Goal: Complete application form: Complete application form

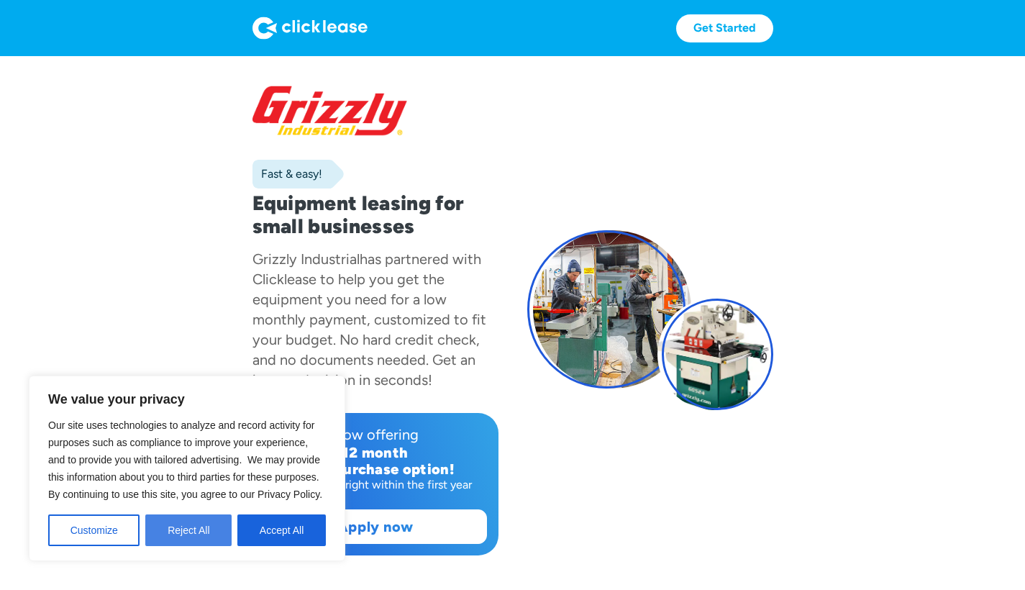
click at [199, 529] on button "Reject All" at bounding box center [188, 530] width 86 height 32
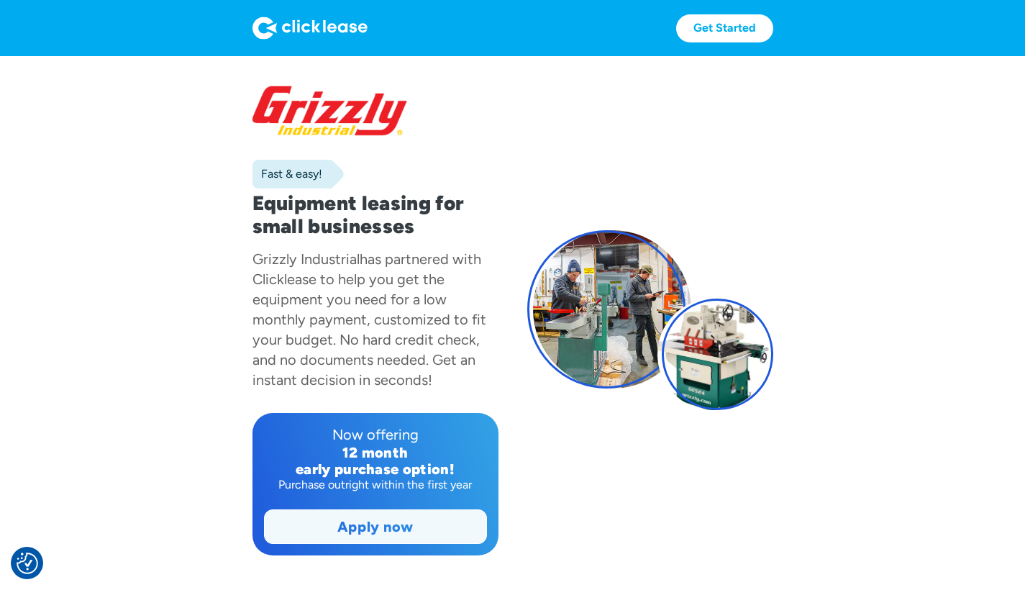
click at [412, 526] on link "Apply now" at bounding box center [376, 526] width 222 height 33
click at [436, 524] on link "Apply now" at bounding box center [376, 526] width 222 height 33
click at [735, 27] on link "Get Started" at bounding box center [724, 28] width 97 height 28
